Goal: Information Seeking & Learning: Compare options

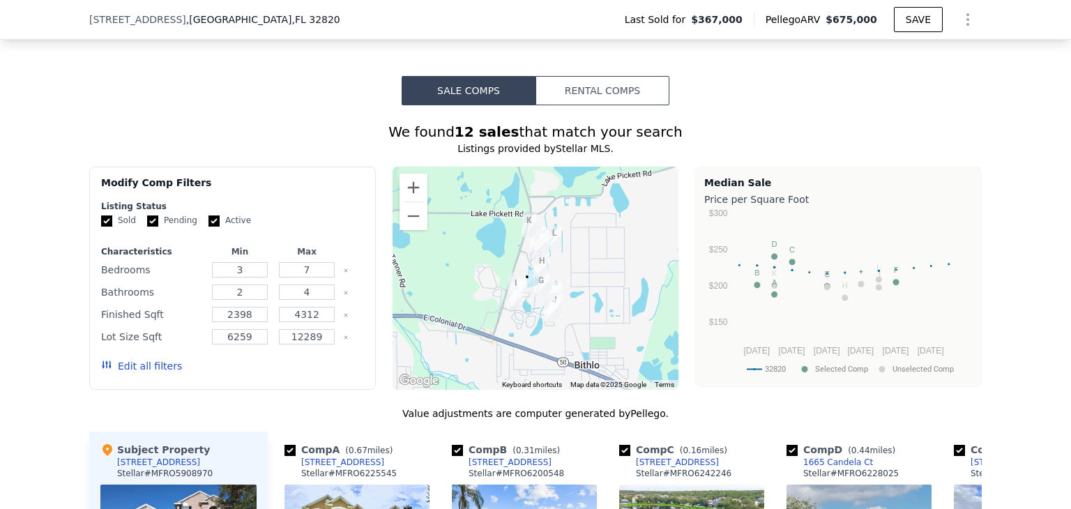
scroll to position [1167, 0]
click at [623, 105] on button "Rental Comps" at bounding box center [602, 89] width 134 height 29
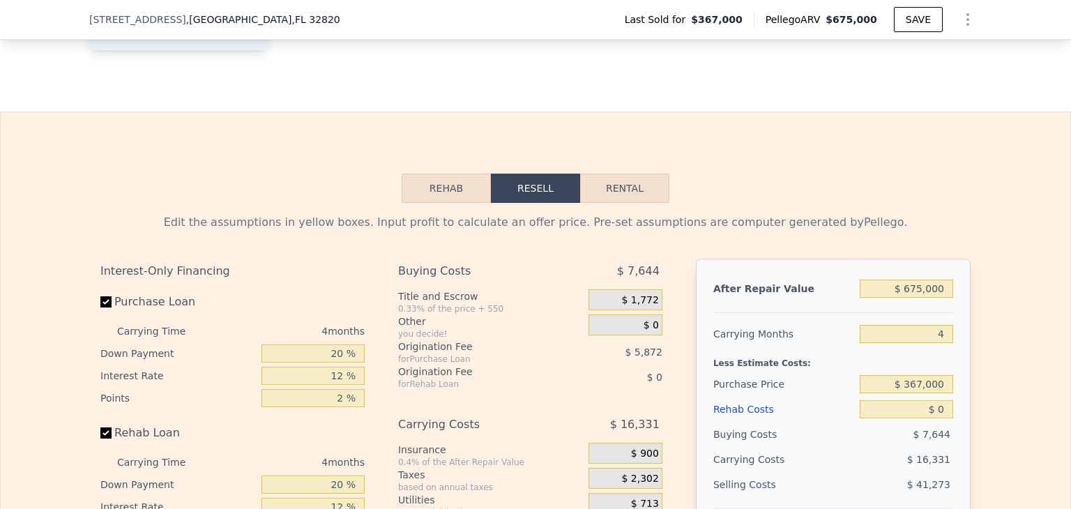
scroll to position [1944, 0]
click at [644, 195] on button "Rental" at bounding box center [624, 187] width 89 height 29
select select "30"
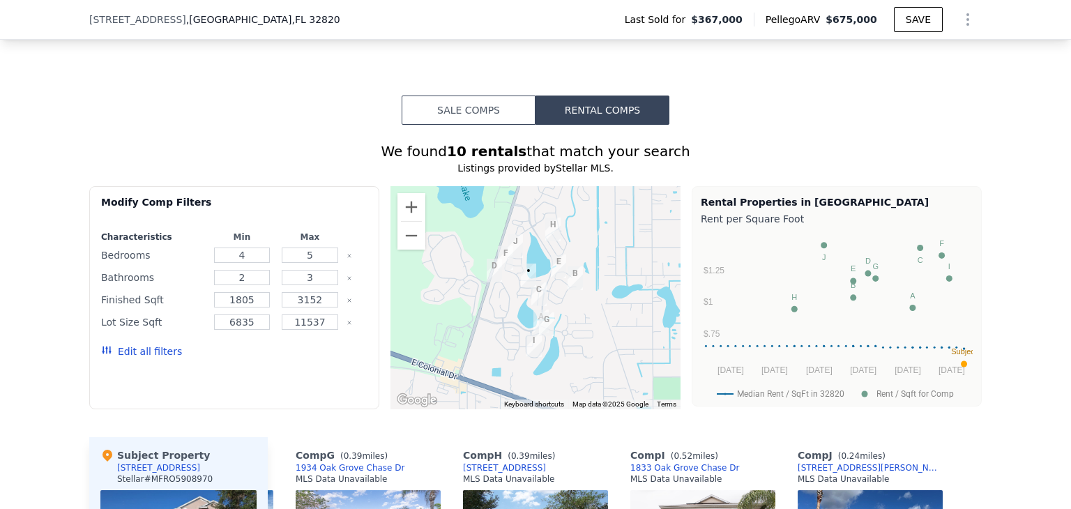
scroll to position [1145, 0]
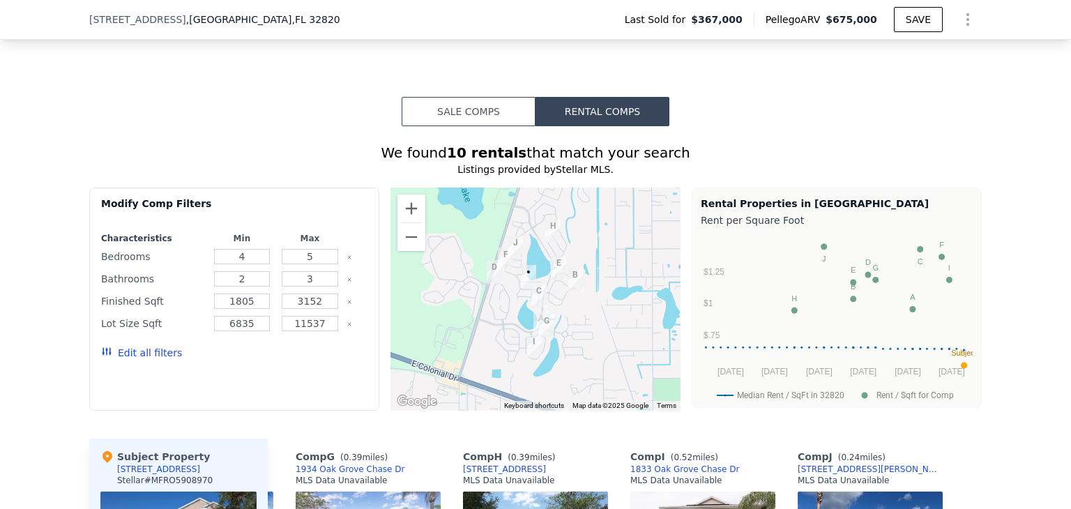
click at [476, 112] on button "Sale Comps" at bounding box center [469, 111] width 134 height 29
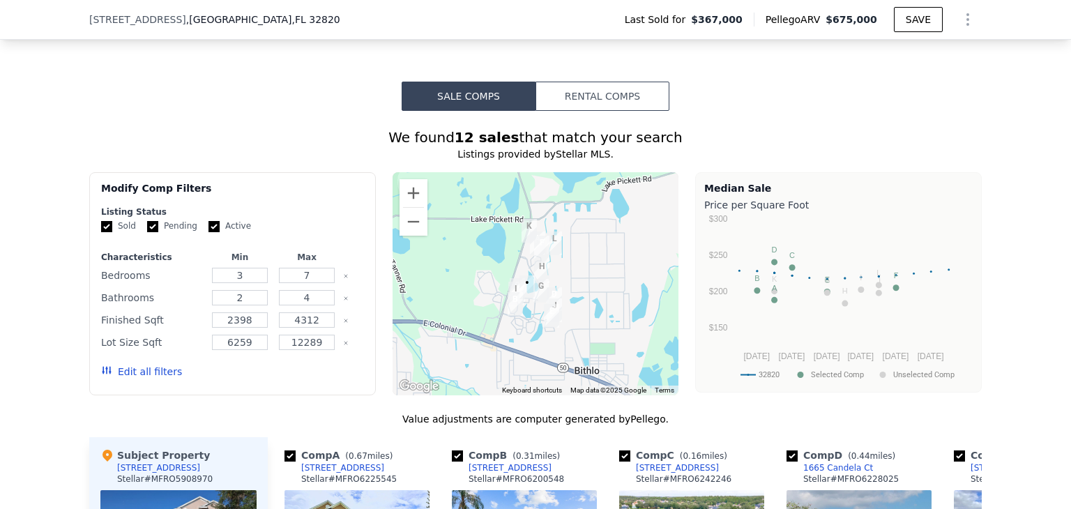
scroll to position [1186, 0]
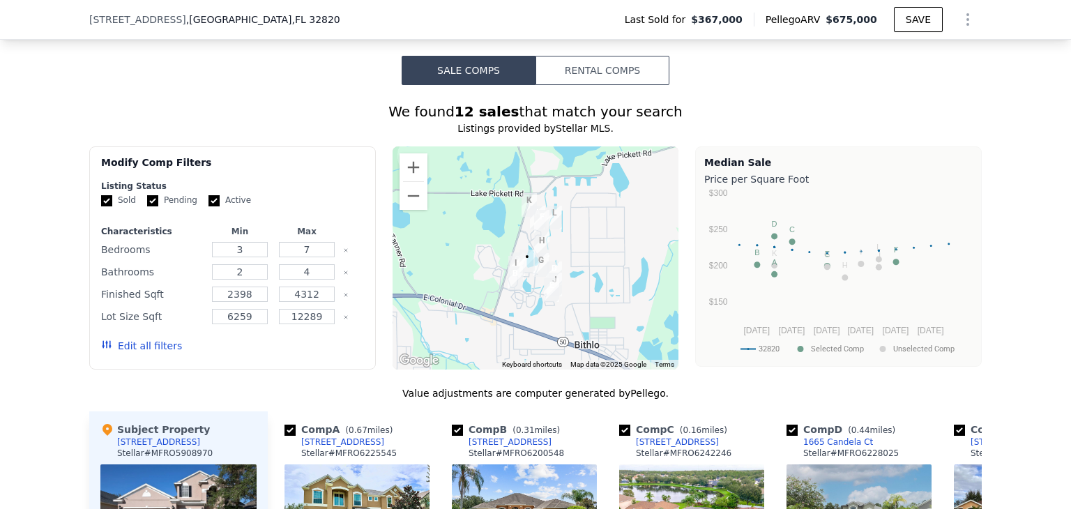
click at [103, 206] on input "Sold" at bounding box center [106, 200] width 11 height 11
click at [137, 204] on div "Sold Pending Active" at bounding box center [232, 201] width 263 height 12
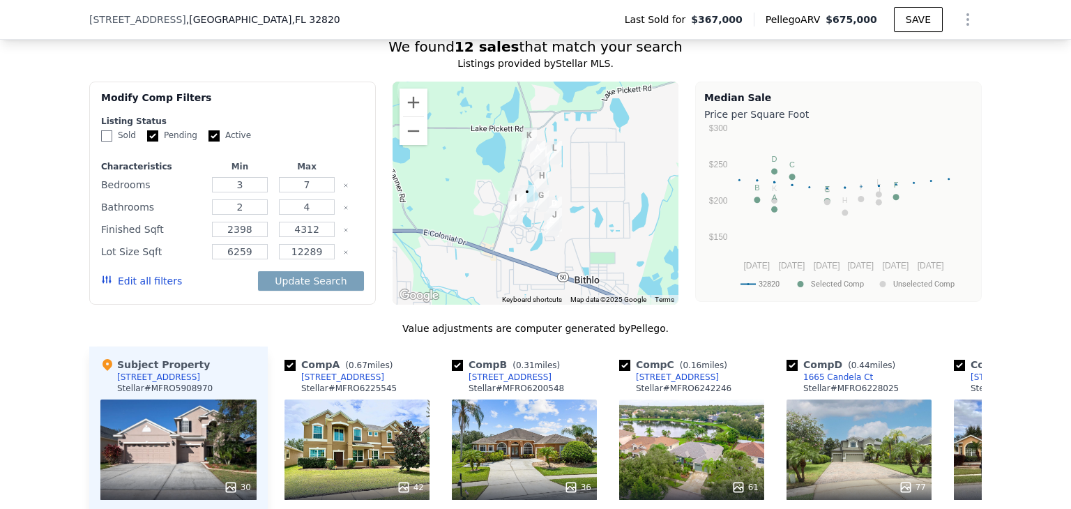
scroll to position [1250, 0]
click at [102, 142] on input "Sold" at bounding box center [106, 136] width 11 height 11
click at [105, 142] on input "Sold" at bounding box center [106, 136] width 11 height 11
checkbox input "false"
click at [147, 141] on input "Pending" at bounding box center [152, 136] width 11 height 11
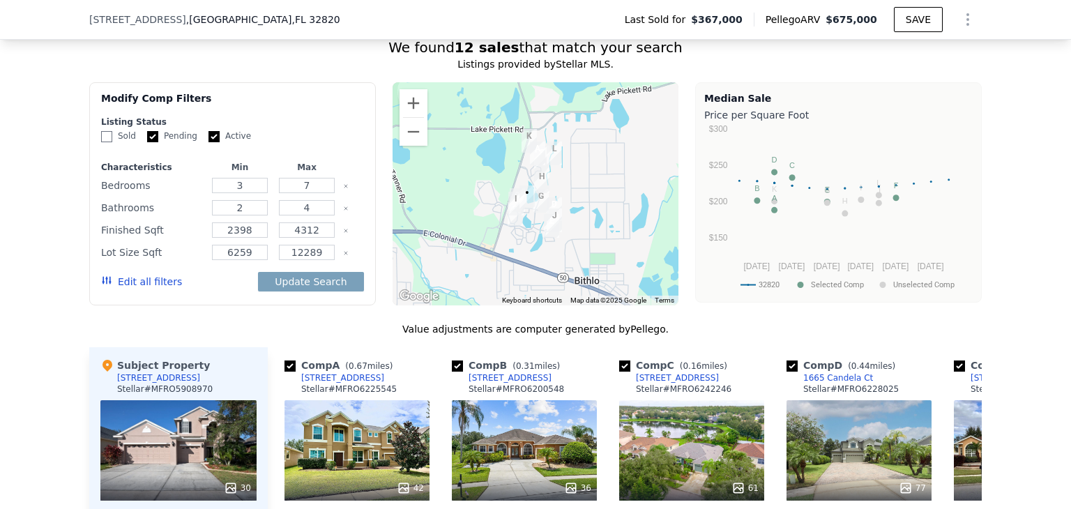
checkbox input "false"
click at [296, 291] on button "Update Search" at bounding box center [310, 282] width 105 height 20
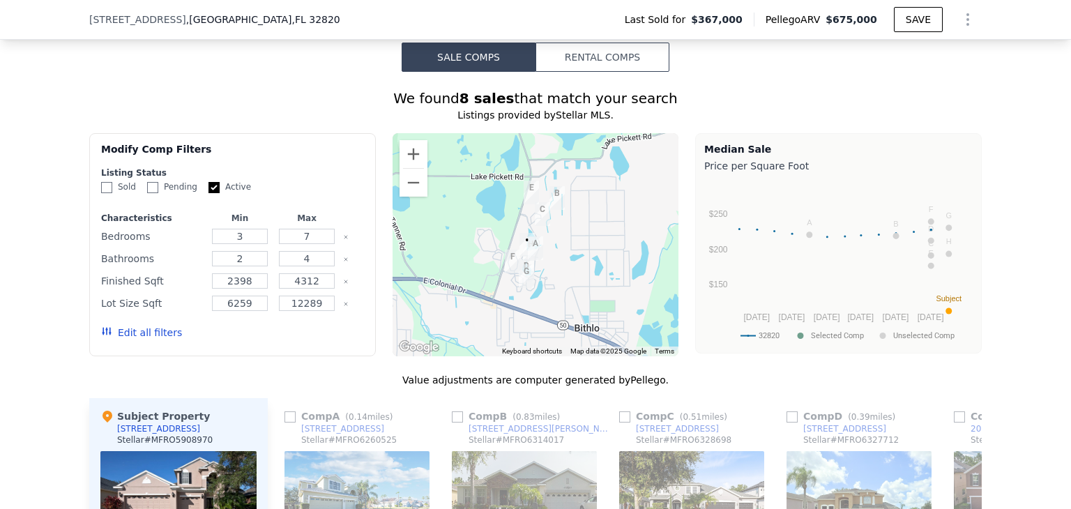
scroll to position [1198, 0]
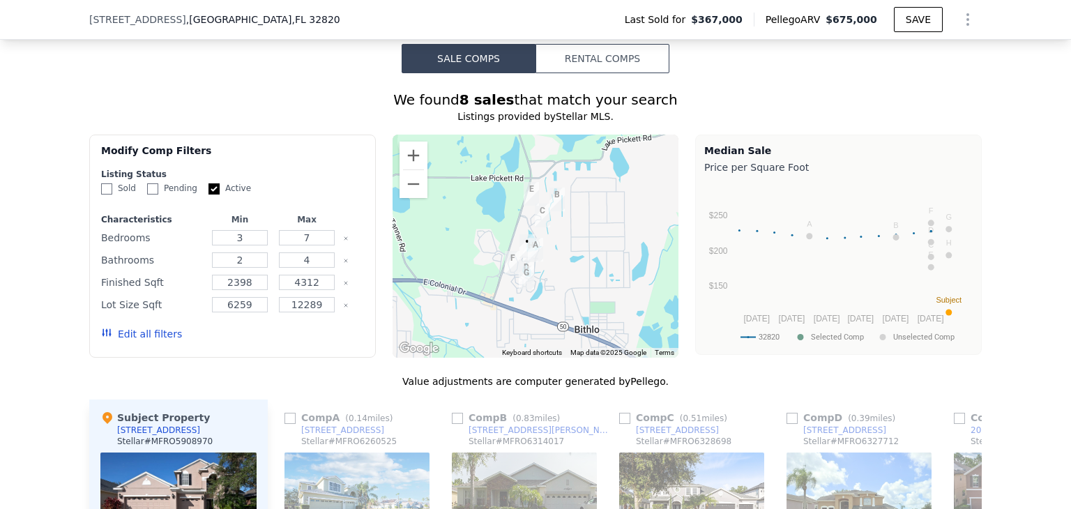
click at [102, 195] on input "Sold" at bounding box center [106, 188] width 11 height 11
checkbox input "true"
click at [149, 195] on input "Pending" at bounding box center [152, 188] width 11 height 11
checkbox input "true"
click at [297, 344] on button "Update Search" at bounding box center [310, 334] width 105 height 20
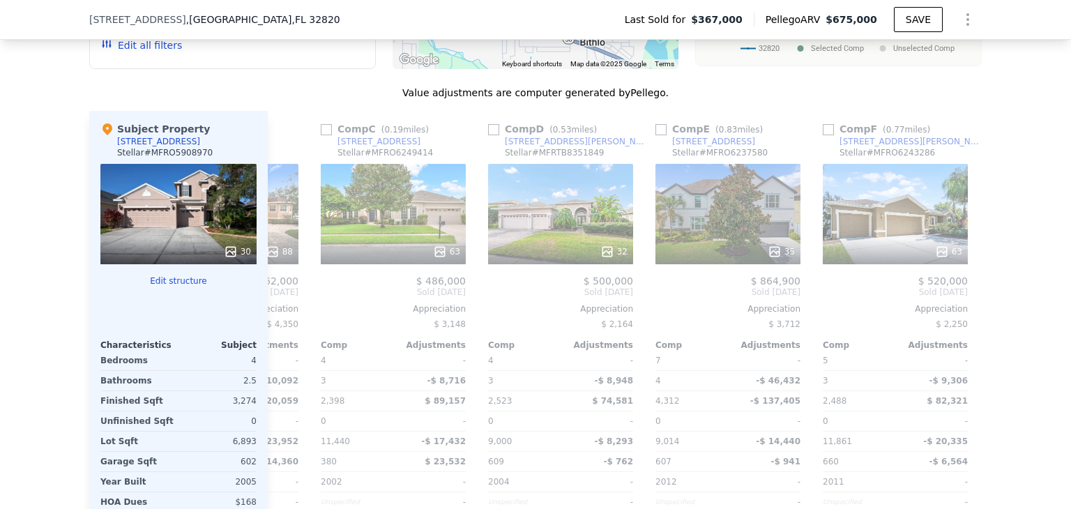
scroll to position [0, 297]
click at [493, 135] on input "checkbox" at bounding box center [494, 129] width 11 height 11
checkbox input "true"
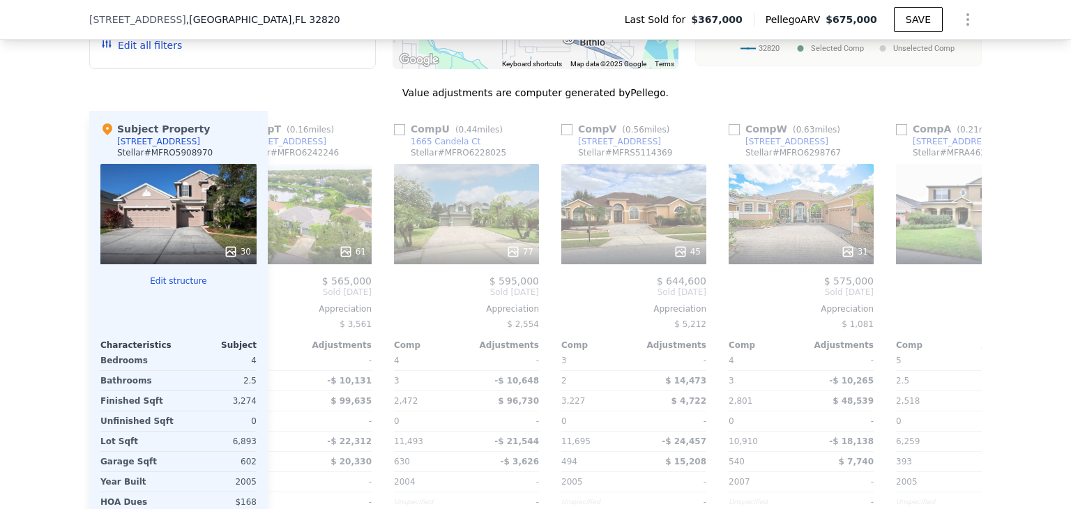
scroll to position [0, 565]
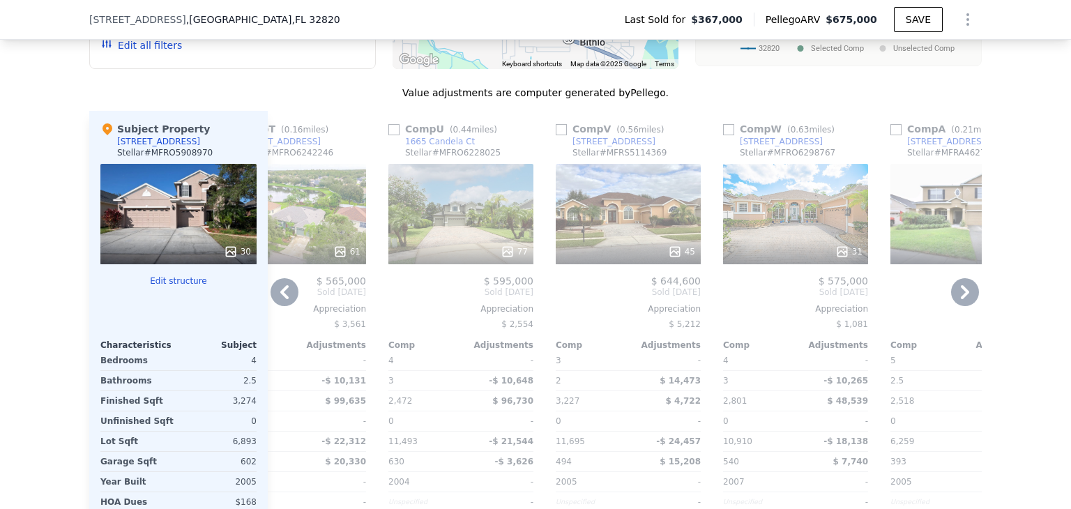
click at [725, 135] on input "checkbox" at bounding box center [728, 129] width 11 height 11
checkbox input "true"
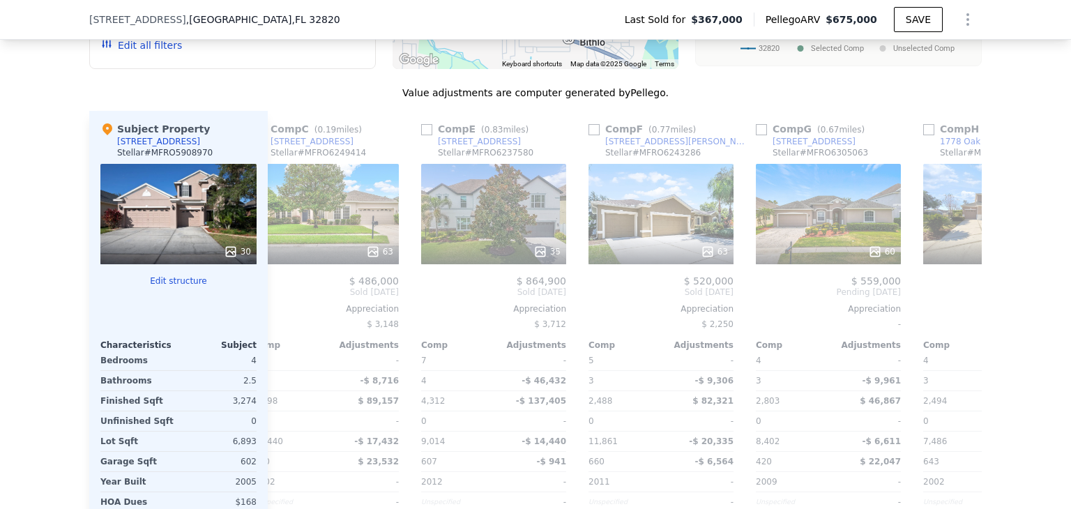
scroll to position [0, 700]
click at [588, 135] on input "checkbox" at bounding box center [593, 129] width 11 height 11
checkbox input "true"
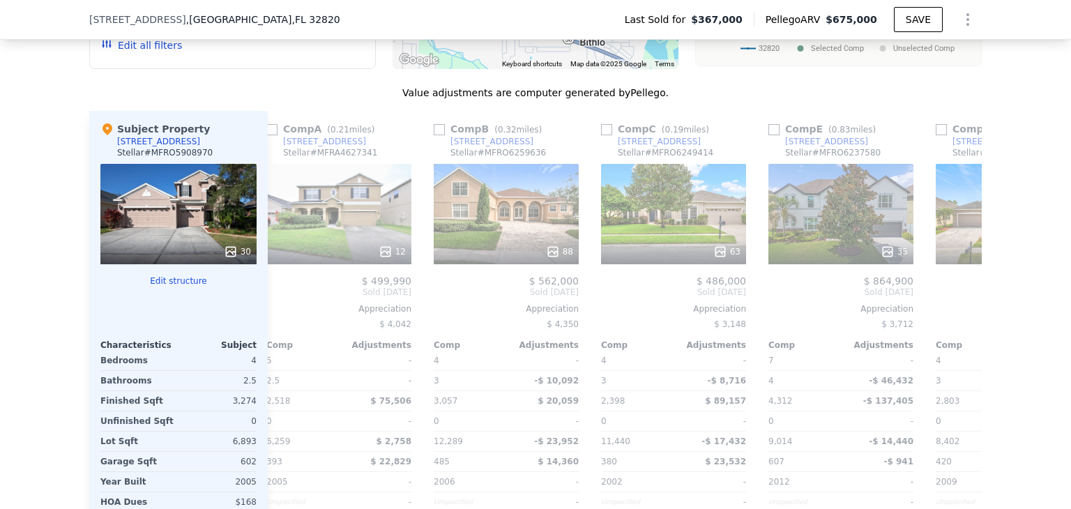
scroll to position [0, 1389]
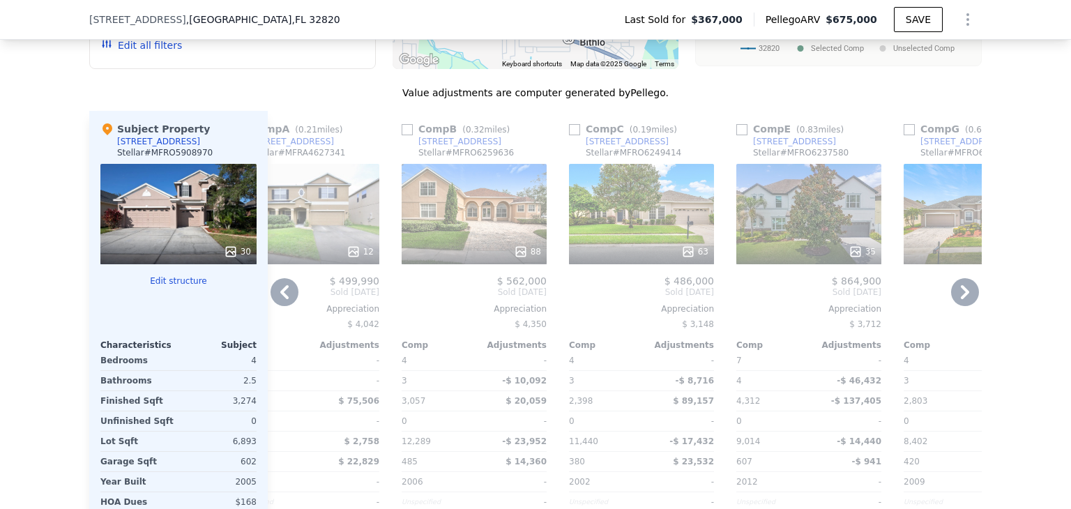
click at [570, 135] on input "checkbox" at bounding box center [574, 129] width 11 height 11
checkbox input "true"
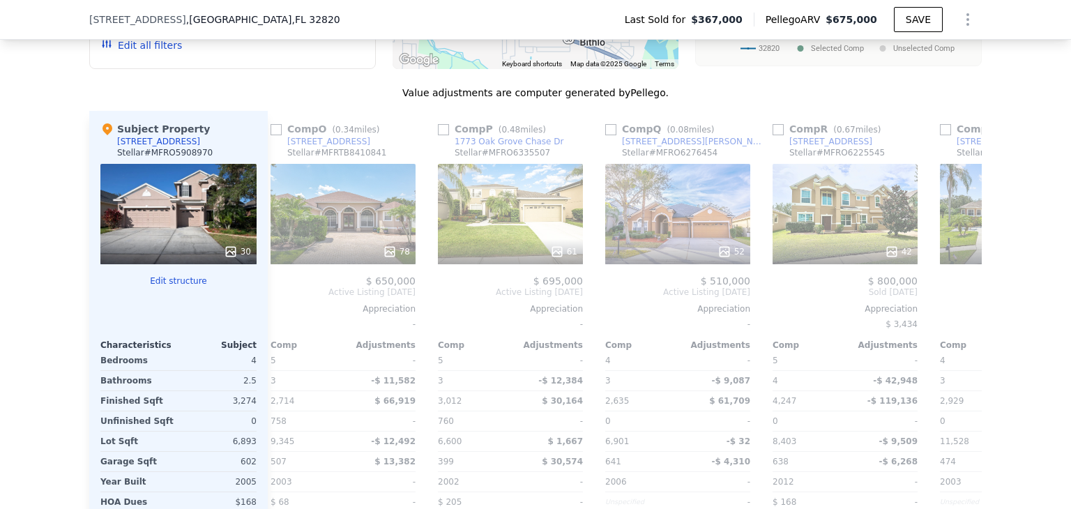
scroll to position [0, 2543]
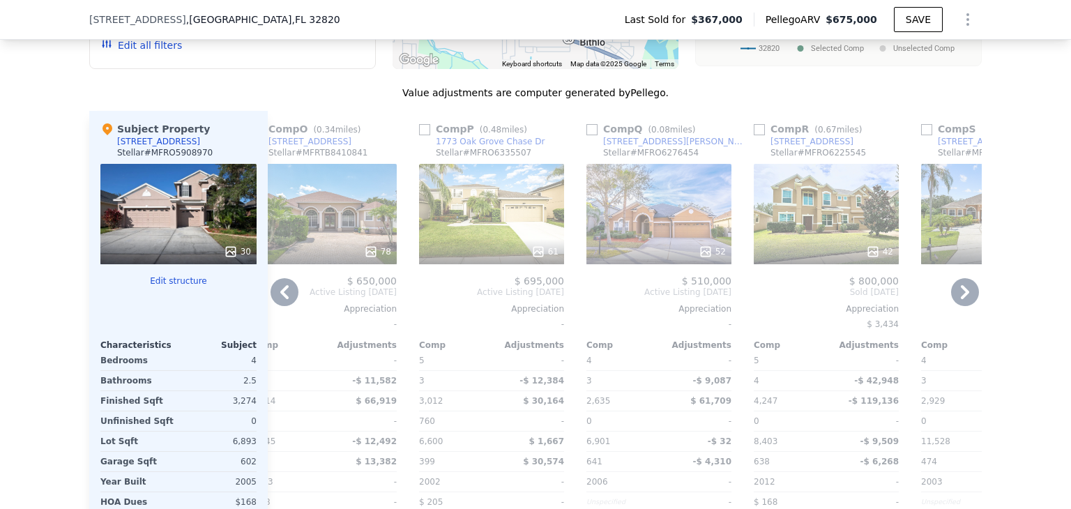
click at [422, 144] on link "1773 Oak Grove Chase Dr" at bounding box center [482, 141] width 126 height 11
click at [421, 135] on input "checkbox" at bounding box center [424, 129] width 11 height 11
checkbox input "true"
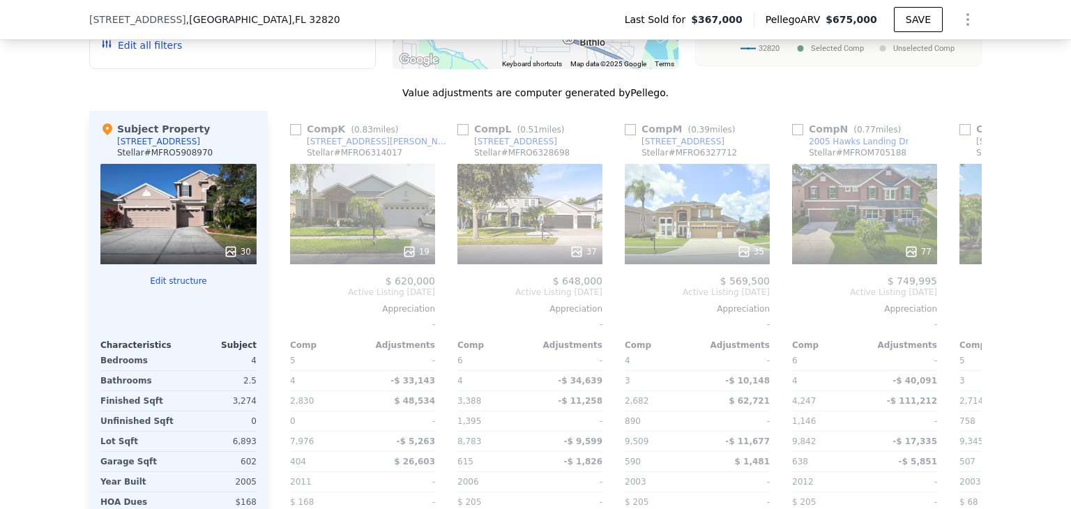
scroll to position [0, 2841]
click at [623, 135] on input "checkbox" at bounding box center [628, 129] width 11 height 11
checkbox input "true"
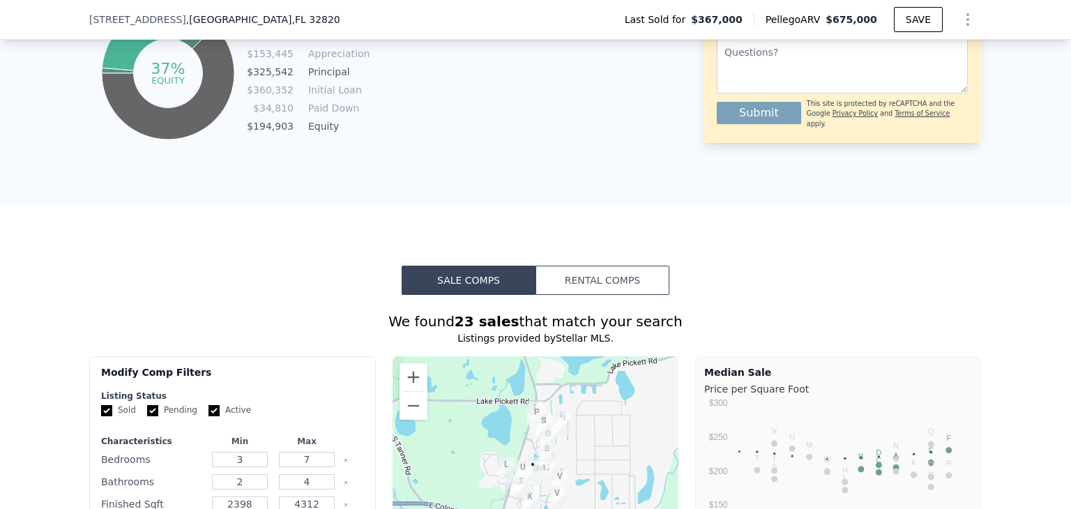
scroll to position [969, 0]
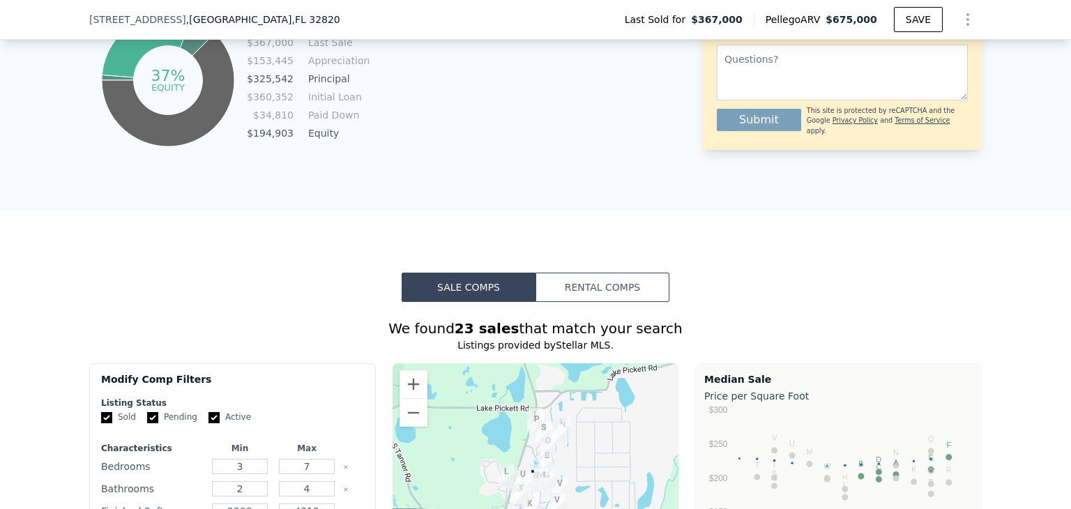
click at [618, 296] on button "Rental Comps" at bounding box center [602, 287] width 134 height 29
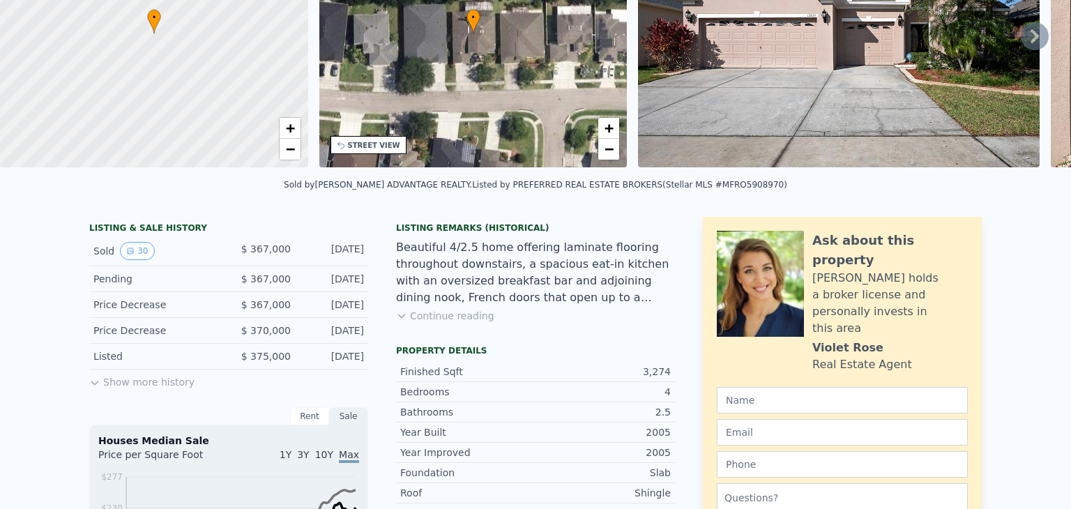
scroll to position [5, 0]
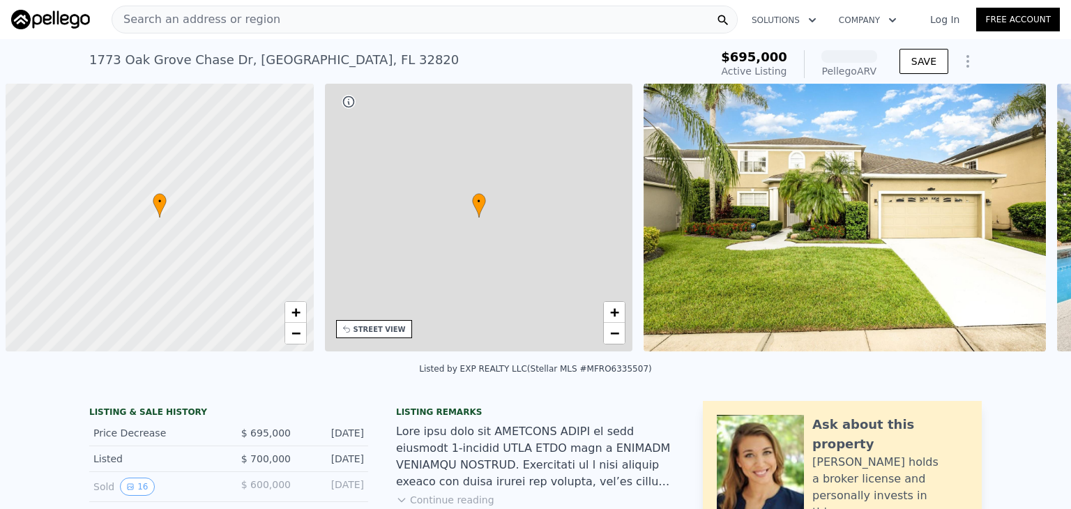
scroll to position [0, 6]
